Goal: Task Accomplishment & Management: Manage account settings

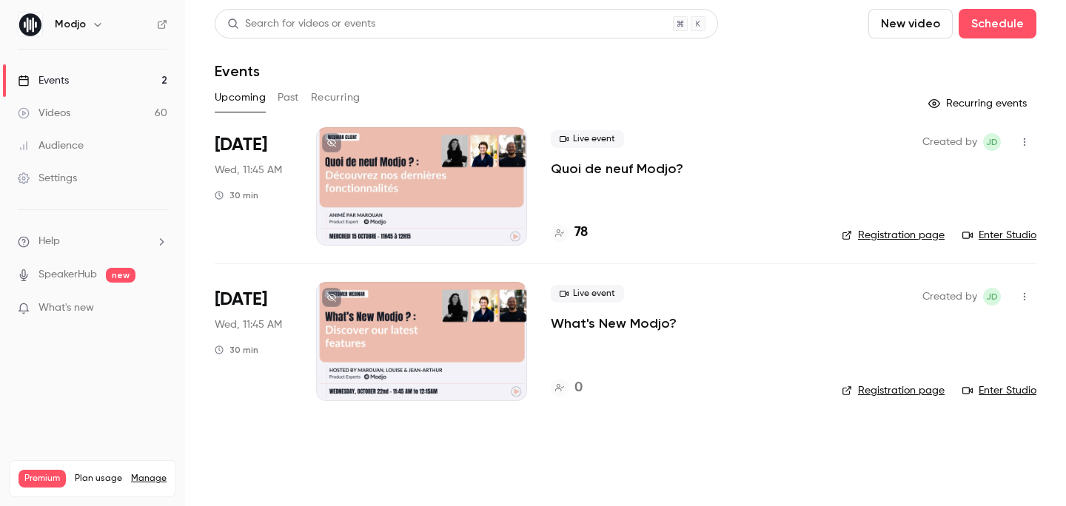
click at [87, 190] on link "Settings" at bounding box center [92, 178] width 185 height 33
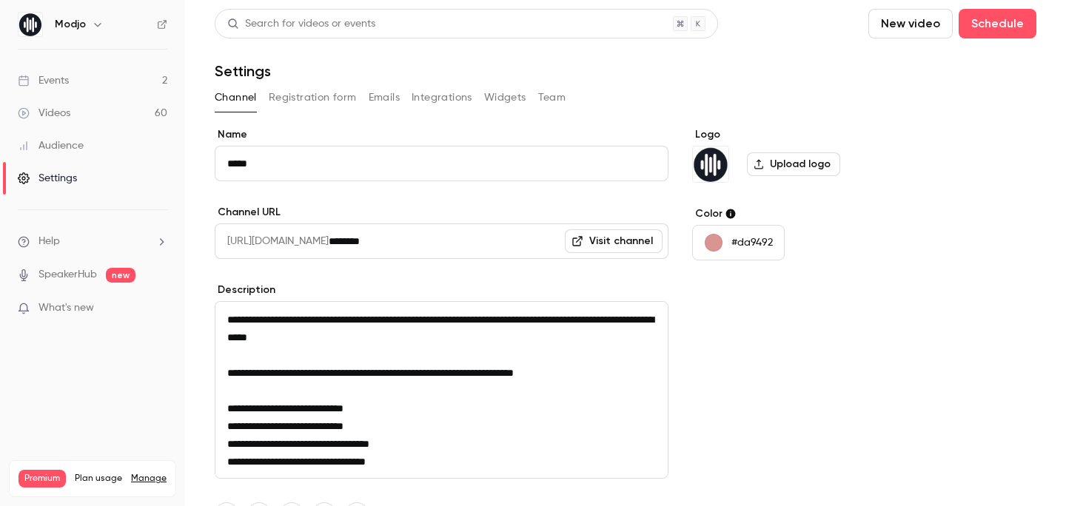
click at [550, 96] on button "Team" at bounding box center [552, 98] width 28 height 24
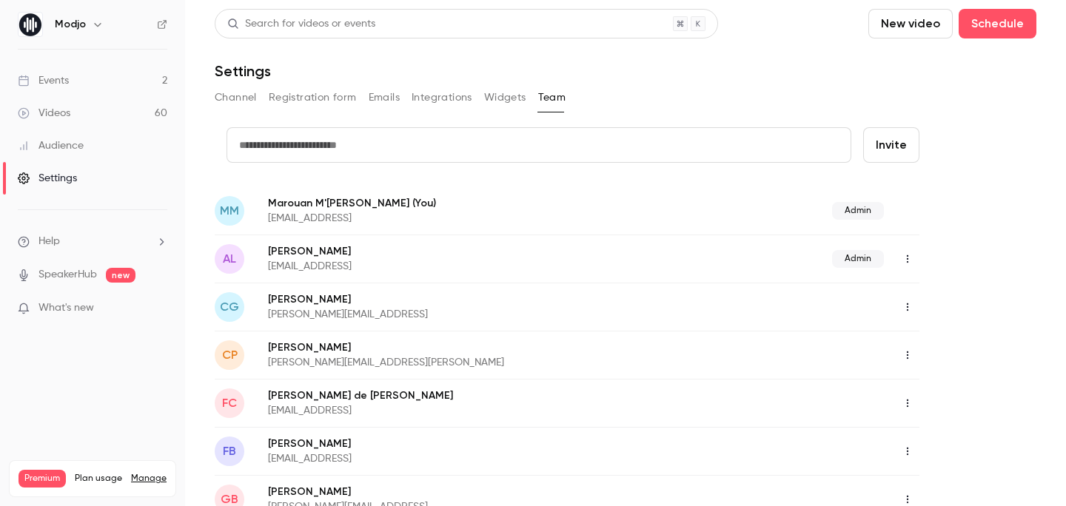
click at [163, 473] on link "Manage" at bounding box center [149, 479] width 36 height 12
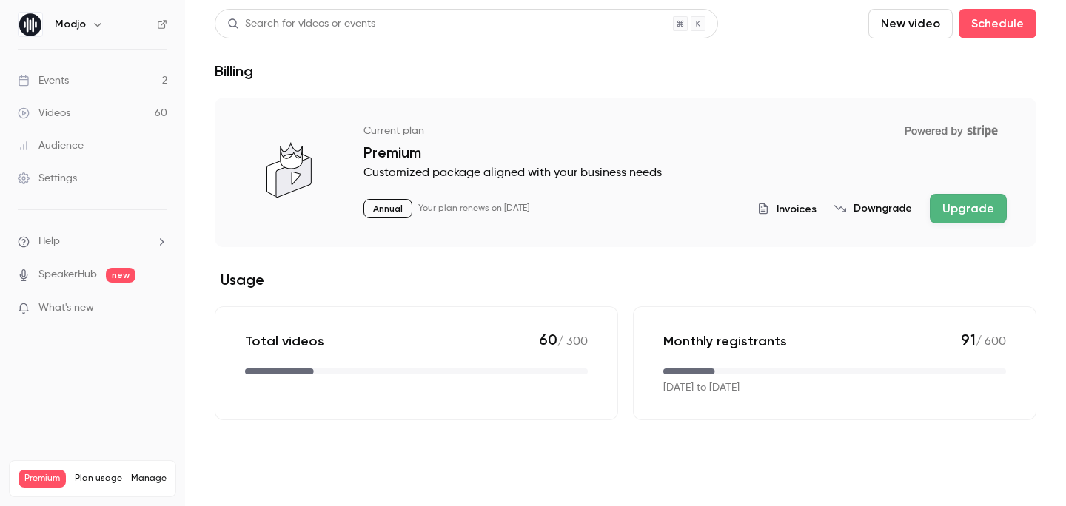
click at [806, 210] on span "Invoices" at bounding box center [797, 209] width 40 height 16
